Goal: Find specific page/section: Find specific page/section

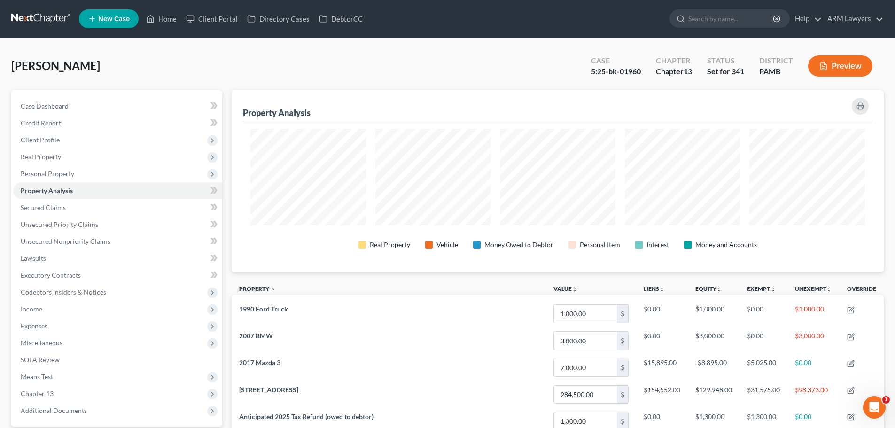
click at [43, 15] on link at bounding box center [41, 18] width 60 height 17
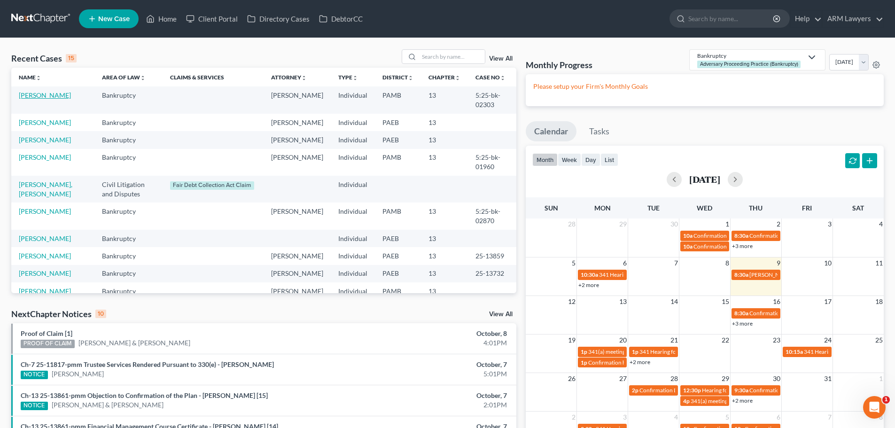
click at [41, 98] on link "[PERSON_NAME]" at bounding box center [45, 95] width 52 height 8
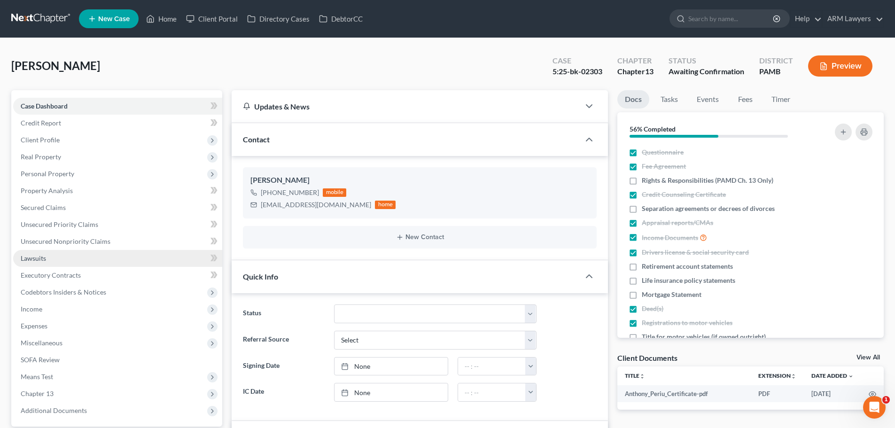
scroll to position [49, 0]
click at [50, 196] on link "Property Analysis" at bounding box center [117, 190] width 209 height 17
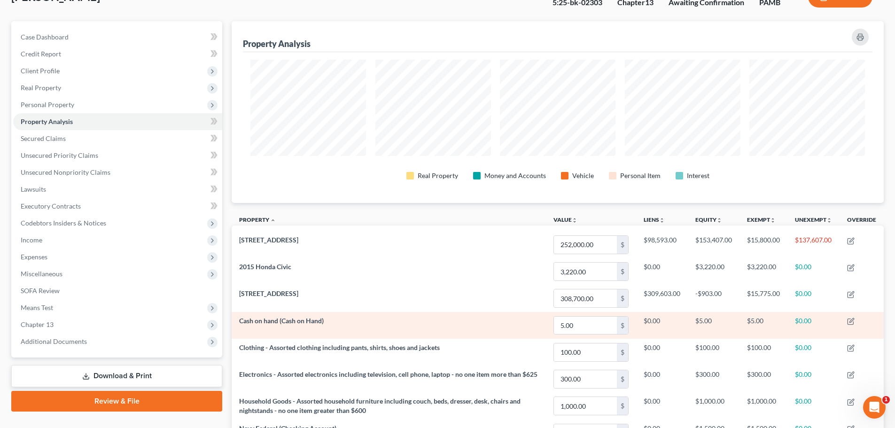
scroll to position [47, 0]
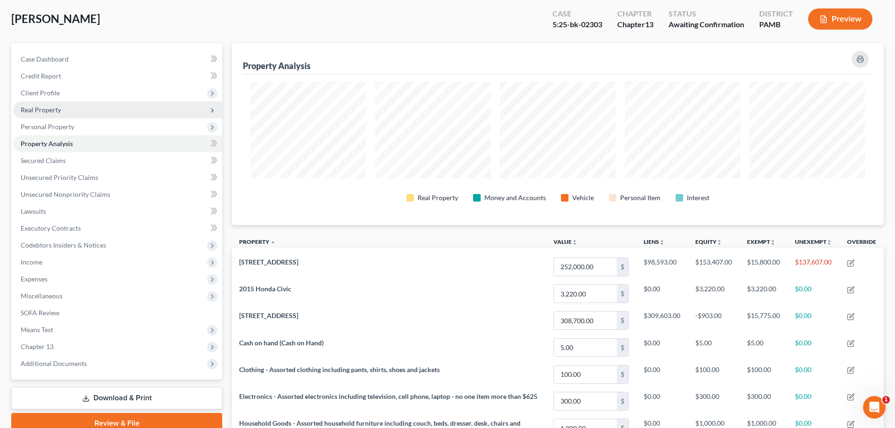
click at [74, 108] on span "Real Property" at bounding box center [117, 109] width 209 height 17
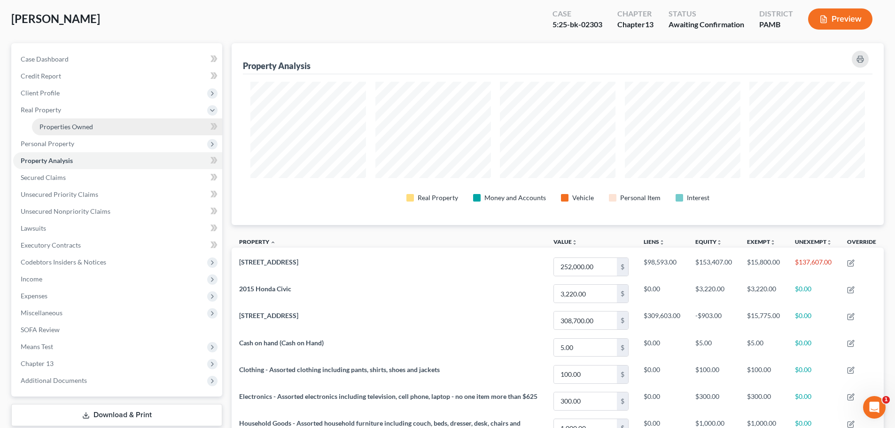
click at [75, 131] on link "Properties Owned" at bounding box center [127, 126] width 190 height 17
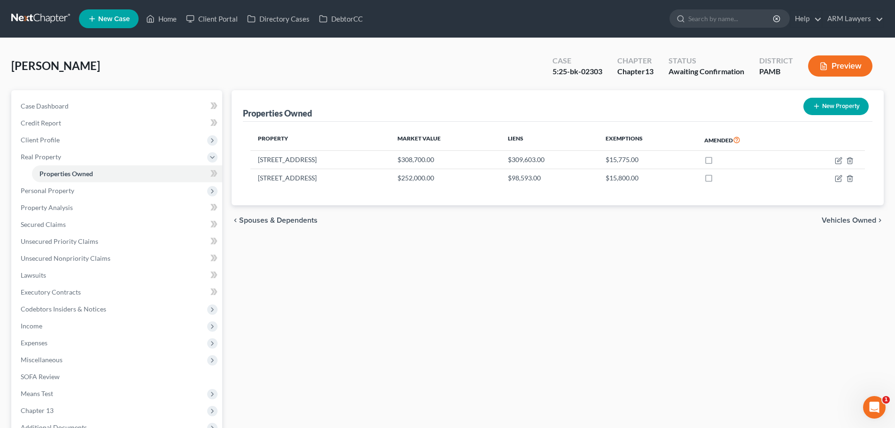
click at [727, 271] on div "Properties Owned New Property Property Market Value Liens Exemptions Amended [S…" at bounding box center [557, 293] width 661 height 407
click at [37, 16] on link at bounding box center [41, 18] width 60 height 17
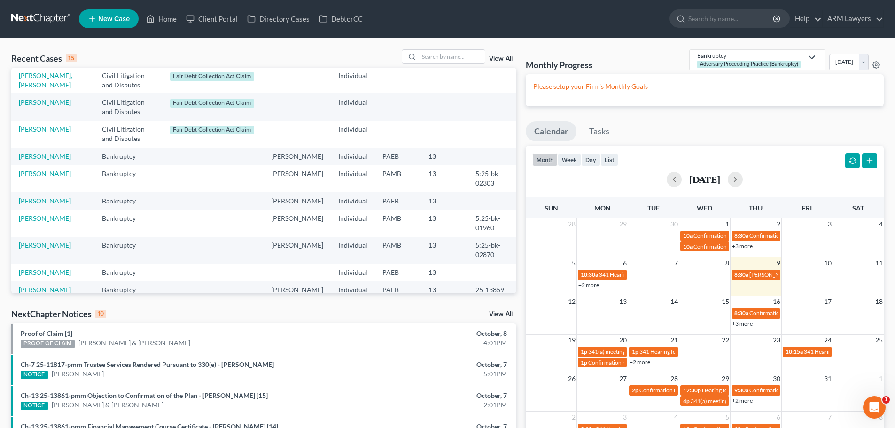
scroll to position [94, 0]
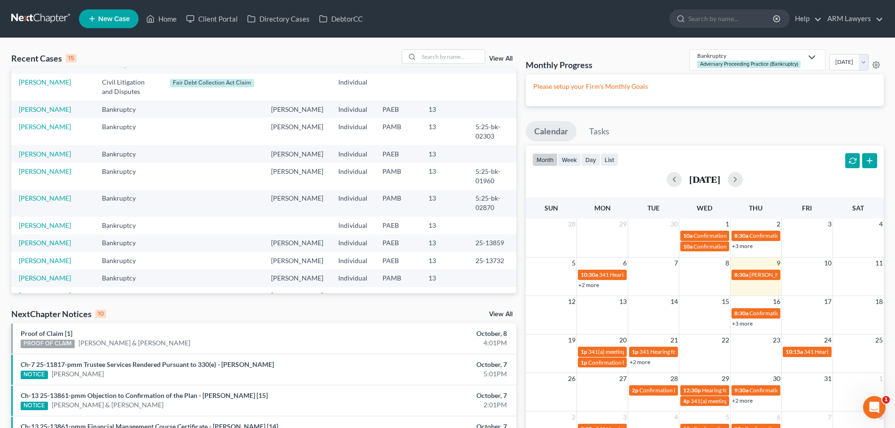
click at [38, 234] on td "Vivas, Henry" at bounding box center [52, 242] width 83 height 17
click at [38, 239] on link "Vivas, Henry" at bounding box center [45, 243] width 52 height 8
